Goal: Information Seeking & Learning: Learn about a topic

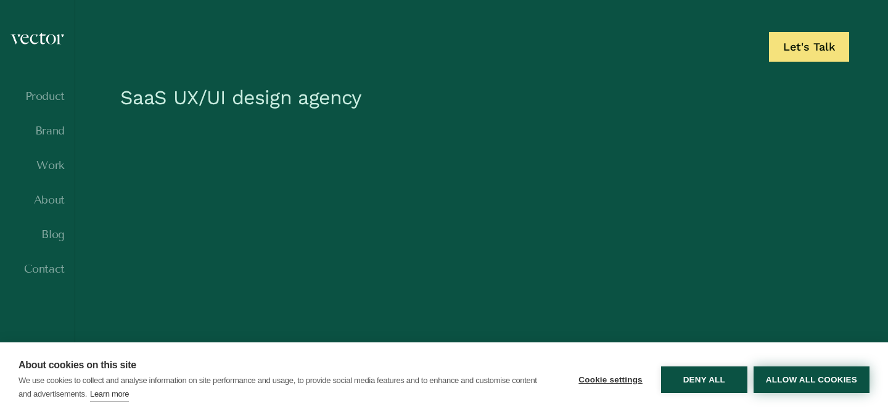
click at [776, 377] on button "Allow all cookies" at bounding box center [811, 379] width 116 height 27
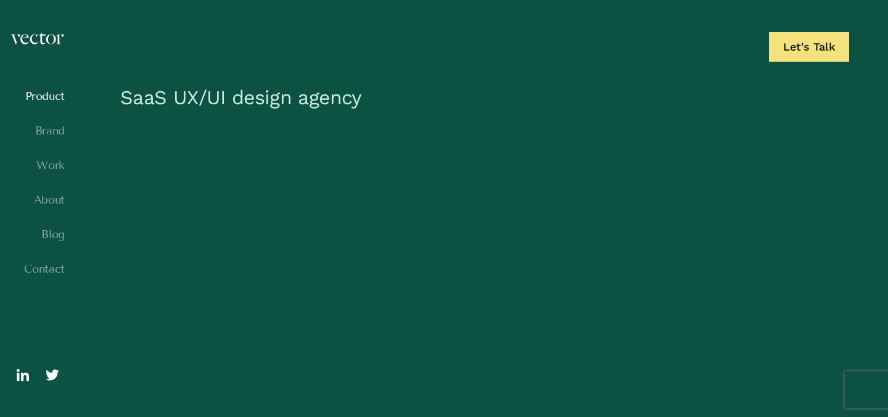
click at [43, 97] on link "Product" at bounding box center [37, 96] width 55 height 12
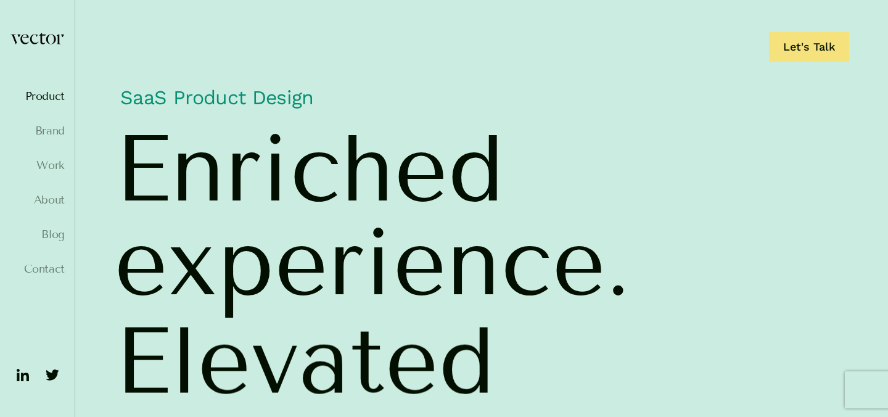
click at [51, 131] on link "Brand" at bounding box center [37, 131] width 55 height 12
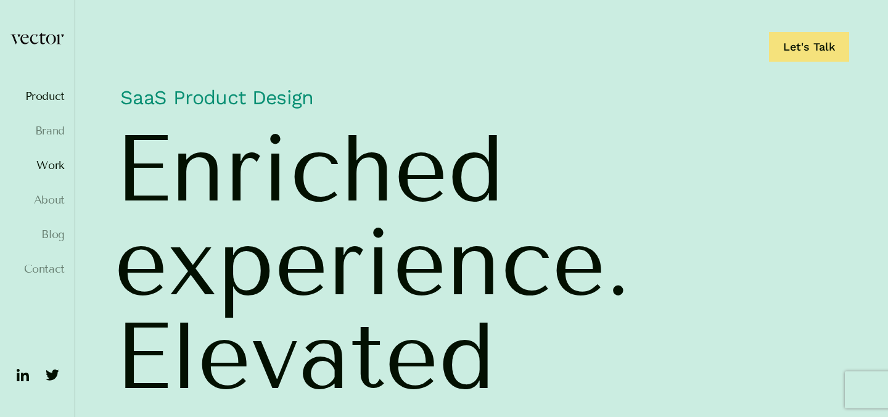
click at [54, 169] on link "Work" at bounding box center [37, 165] width 55 height 12
click at [49, 204] on link "About" at bounding box center [37, 200] width 55 height 12
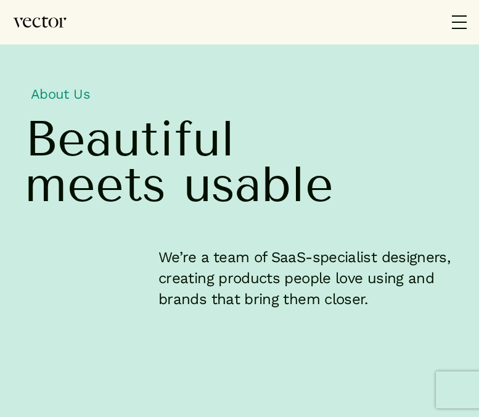
click at [267, 283] on p "We’re a team of SaaS-specialist designers, creating products people love using …" at bounding box center [306, 278] width 296 height 63
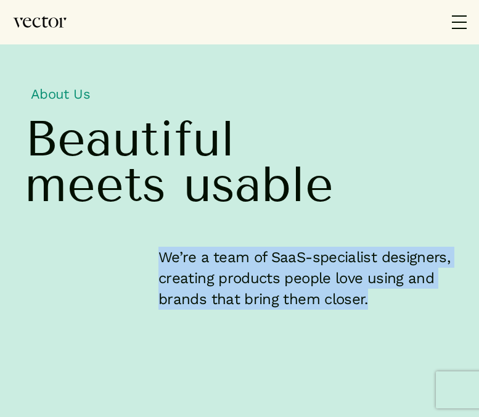
click at [313, 290] on p "We’re a team of SaaS-specialist designers, creating products people love using …" at bounding box center [306, 278] width 296 height 63
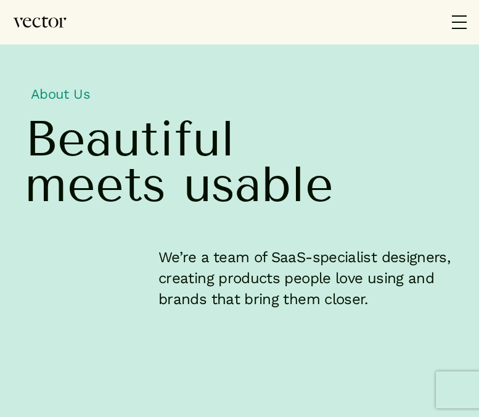
click at [313, 290] on p "We’re a team of SaaS-specialist designers, creating products people love using …" at bounding box center [306, 278] width 296 height 63
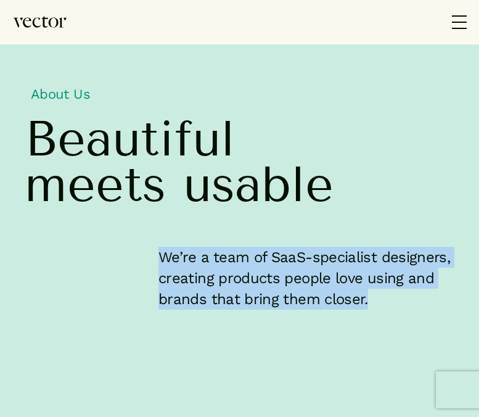
click at [340, 263] on p "We’re a team of SaaS-specialist designers, creating products people love using …" at bounding box center [306, 278] width 296 height 63
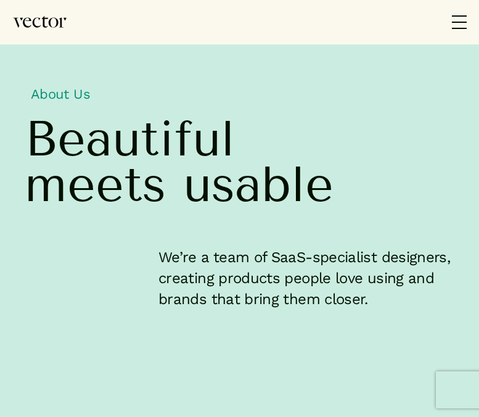
click at [324, 185] on span "usable" at bounding box center [258, 184] width 150 height 46
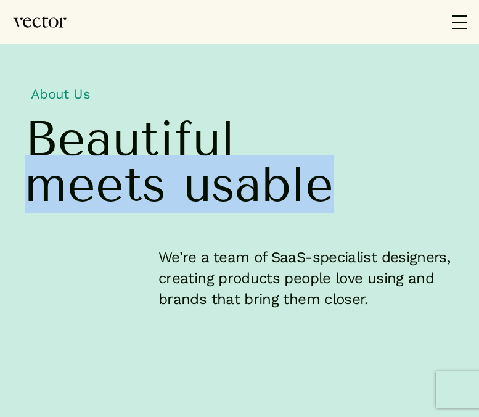
click at [324, 185] on span "usable" at bounding box center [258, 184] width 150 height 46
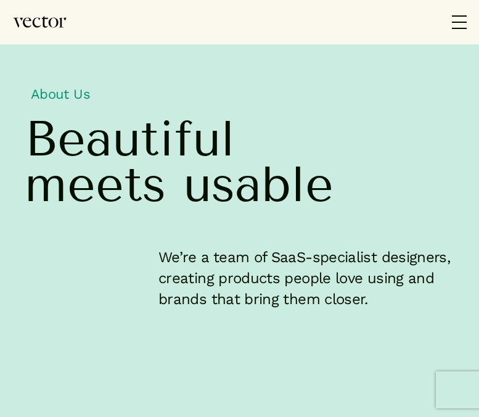
click at [259, 149] on span "meets usable" at bounding box center [240, 184] width 430 height 70
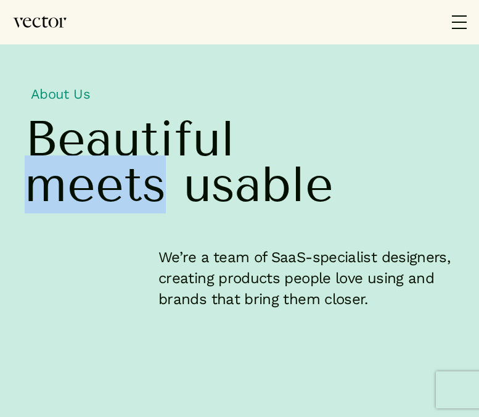
click at [340, 178] on span "meets usable" at bounding box center [240, 184] width 430 height 70
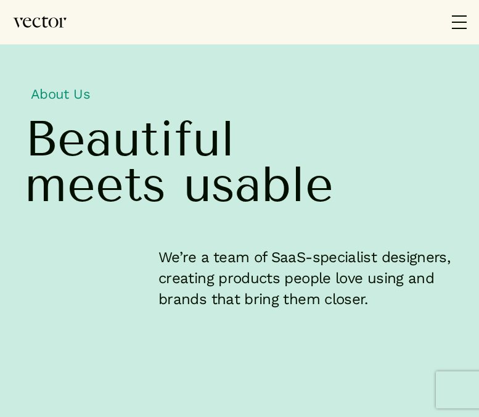
click at [341, 292] on p "We’re a team of SaaS-specialist designers, creating products people love using …" at bounding box center [306, 278] width 296 height 63
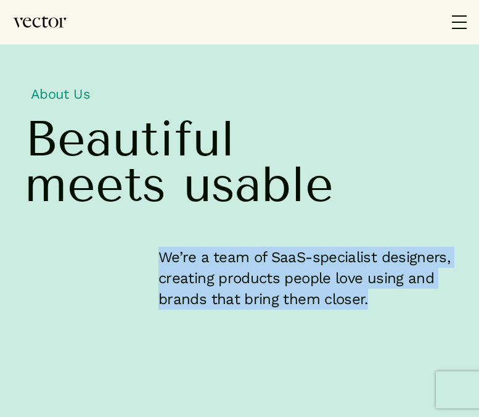
click at [350, 255] on p "We’re a team of SaaS-specialist designers, creating products people love using …" at bounding box center [306, 278] width 296 height 63
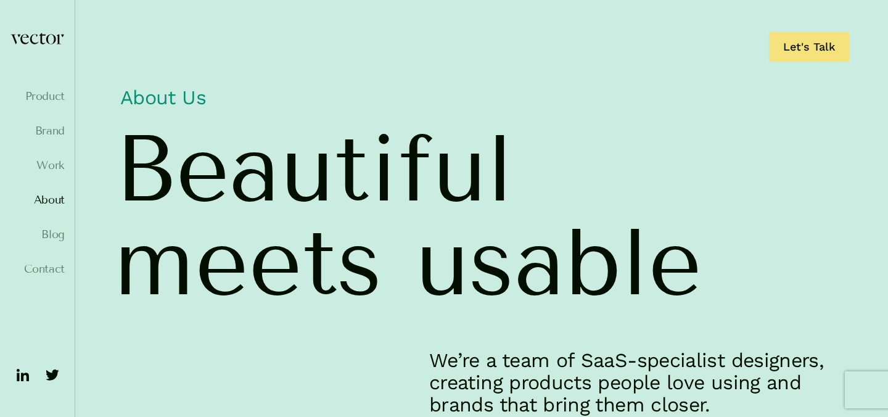
click at [54, 202] on link "About" at bounding box center [37, 200] width 55 height 12
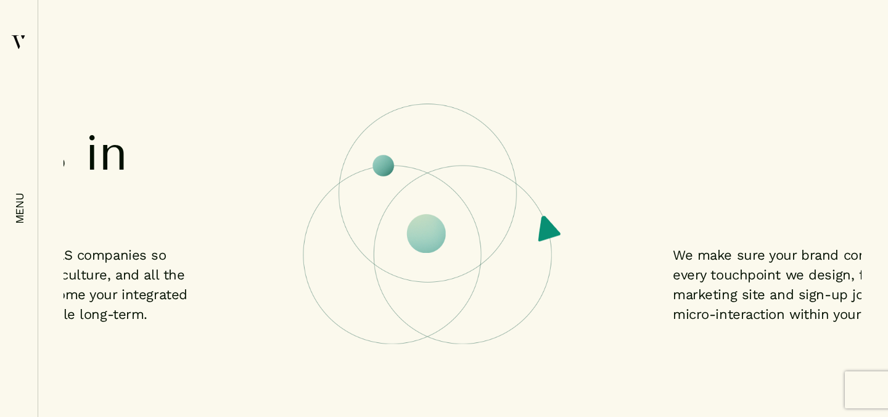
scroll to position [1439, 0]
